Goal: Contribute content: Add original content to the website for others to see

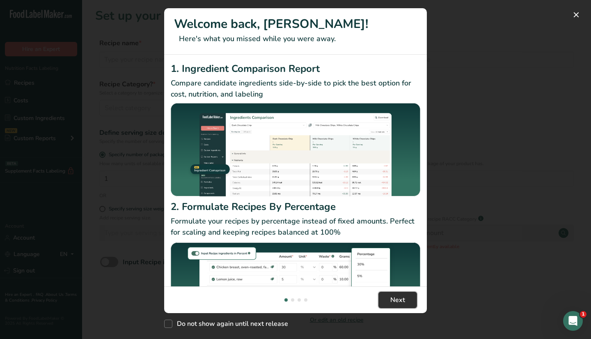
click at [396, 301] on span "Next" at bounding box center [397, 300] width 15 height 10
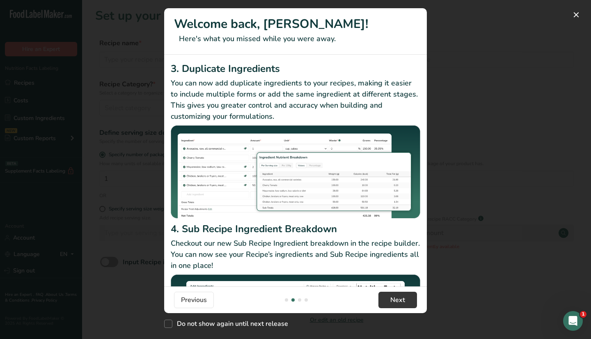
click at [406, 309] on footer "Previous Next" at bounding box center [295, 299] width 263 height 27
click at [392, 295] on span "Next" at bounding box center [397, 300] width 15 height 10
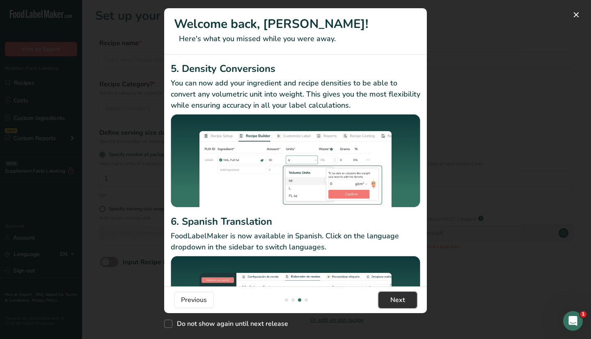
click at [396, 296] on span "Next" at bounding box center [397, 300] width 15 height 10
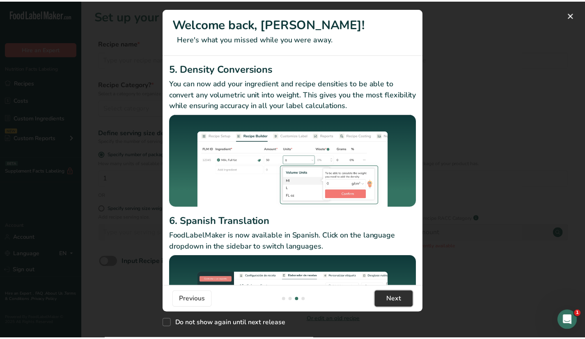
scroll to position [0, 788]
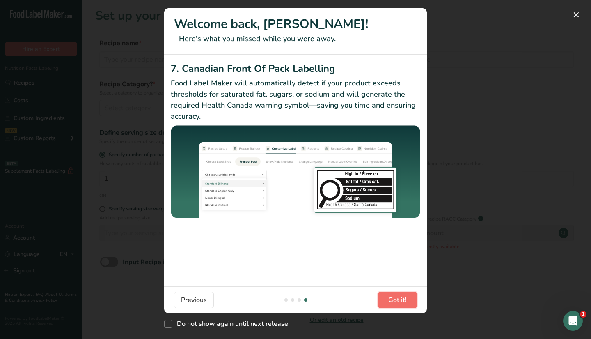
click at [396, 296] on span "Got it!" at bounding box center [397, 300] width 18 height 10
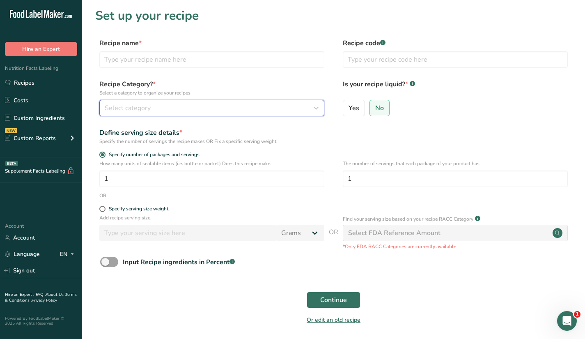
click at [135, 102] on button "Select category" at bounding box center [211, 108] width 225 height 16
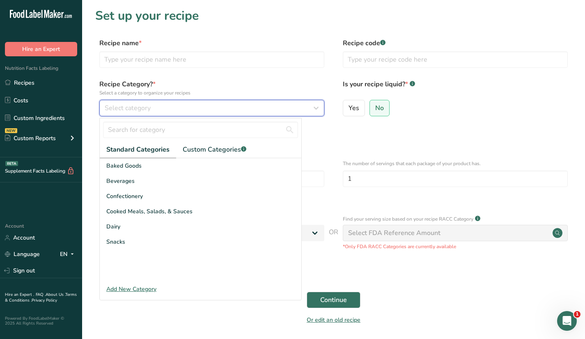
click at [169, 105] on div "Select category" at bounding box center [209, 108] width 209 height 10
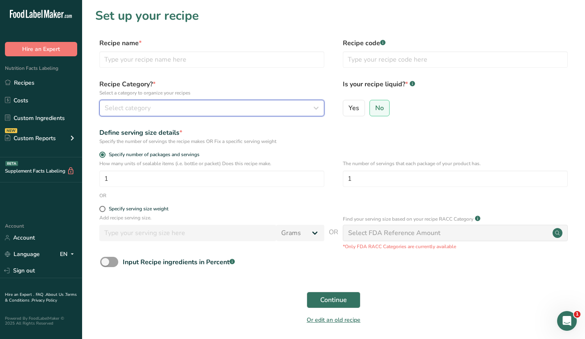
click at [164, 106] on div "Select category" at bounding box center [209, 108] width 209 height 10
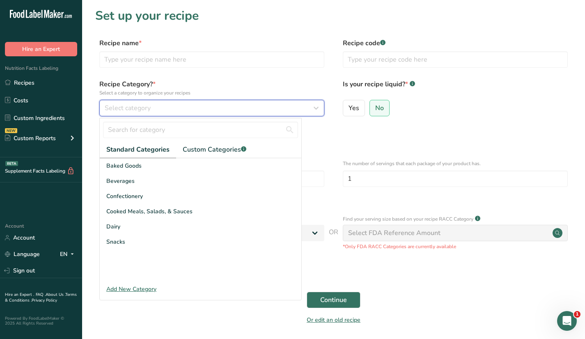
click at [164, 106] on div "Select category" at bounding box center [209, 108] width 209 height 10
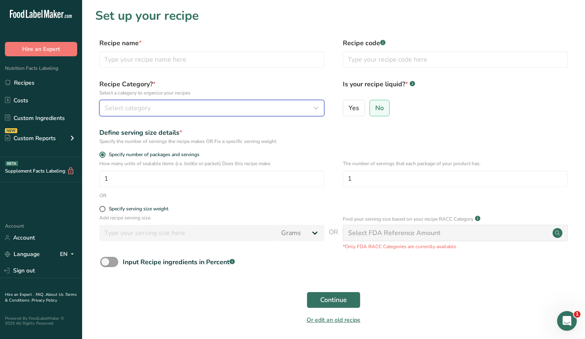
click at [152, 107] on div "Select category" at bounding box center [209, 108] width 209 height 10
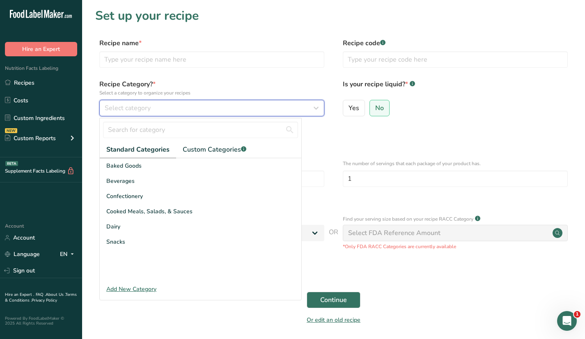
click at [152, 107] on div "Select category" at bounding box center [209, 108] width 209 height 10
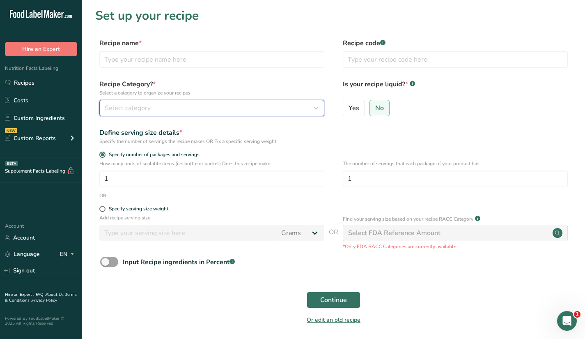
click at [149, 107] on span "Select category" at bounding box center [128, 108] width 46 height 10
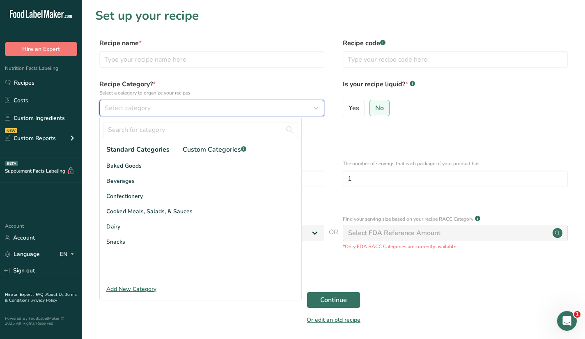
click at [149, 107] on span "Select category" at bounding box center [128, 108] width 46 height 10
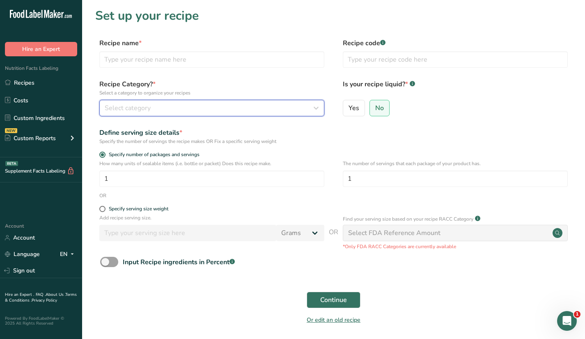
click at [148, 107] on span "Select category" at bounding box center [128, 108] width 46 height 10
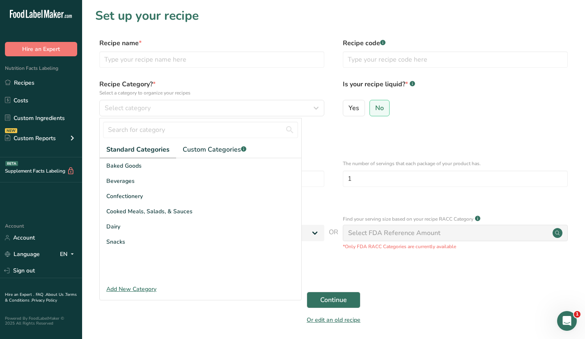
click at [141, 285] on div "Add New Category" at bounding box center [201, 289] width 202 height 9
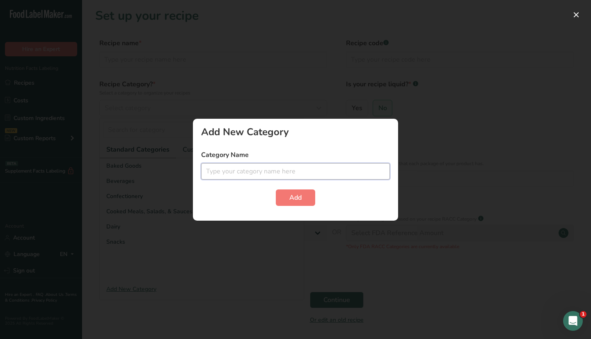
click at [247, 170] on input "text" at bounding box center [295, 171] width 189 height 16
type input "Piccolo Me New Menu Items"
click at [308, 200] on button "Add" at bounding box center [295, 197] width 39 height 16
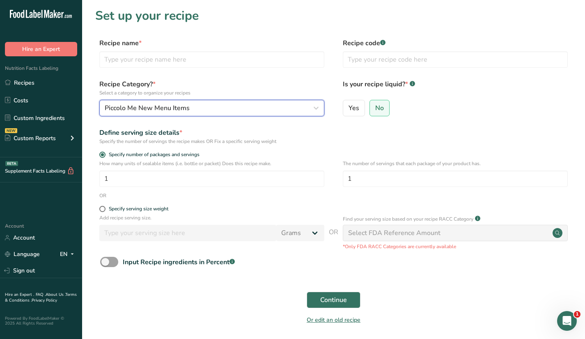
drag, startPoint x: 198, startPoint y: 103, endPoint x: 127, endPoint y: 104, distance: 70.6
click at [127, 104] on div "Piccolo Me New Menu Items" at bounding box center [209, 108] width 209 height 10
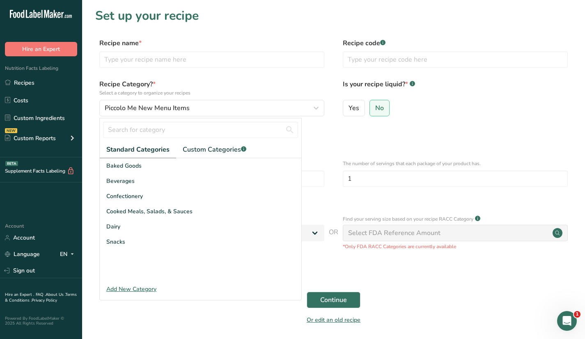
click at [99, 147] on form "Recipe name * Recipe code .a-a{fill:#347362;}.b-a{fill:#fff;} Recipe Category? …" at bounding box center [333, 183] width 477 height 291
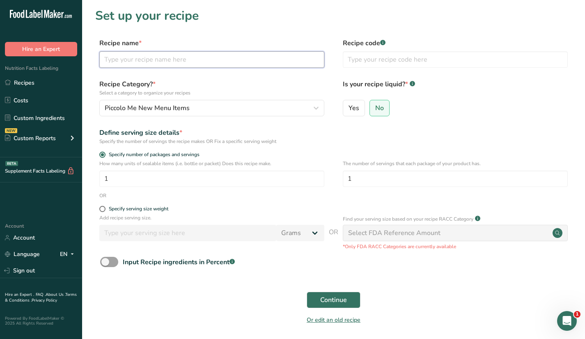
click at [113, 61] on input "text" at bounding box center [211, 59] width 225 height 16
type input "Eggs on Toast"
click at [322, 302] on span "Continue" at bounding box center [333, 300] width 27 height 10
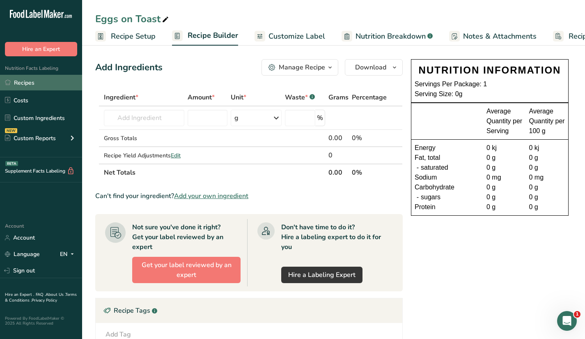
click at [21, 83] on link "Recipes" at bounding box center [41, 83] width 82 height 16
